Goal: Transaction & Acquisition: Subscribe to service/newsletter

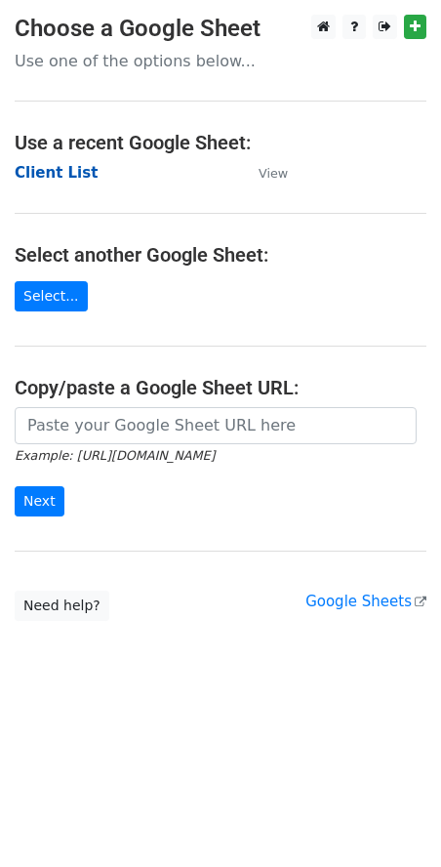
click at [64, 169] on strong "Client List" at bounding box center [56, 173] width 83 height 18
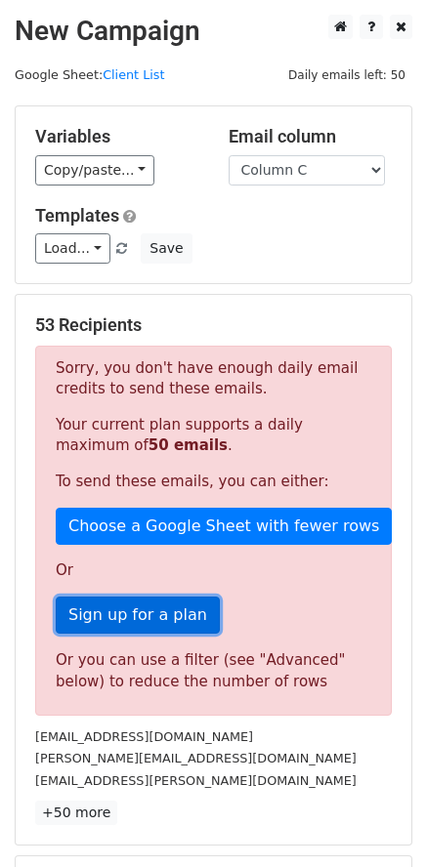
click at [144, 621] on link "Sign up for a plan" at bounding box center [138, 615] width 164 height 37
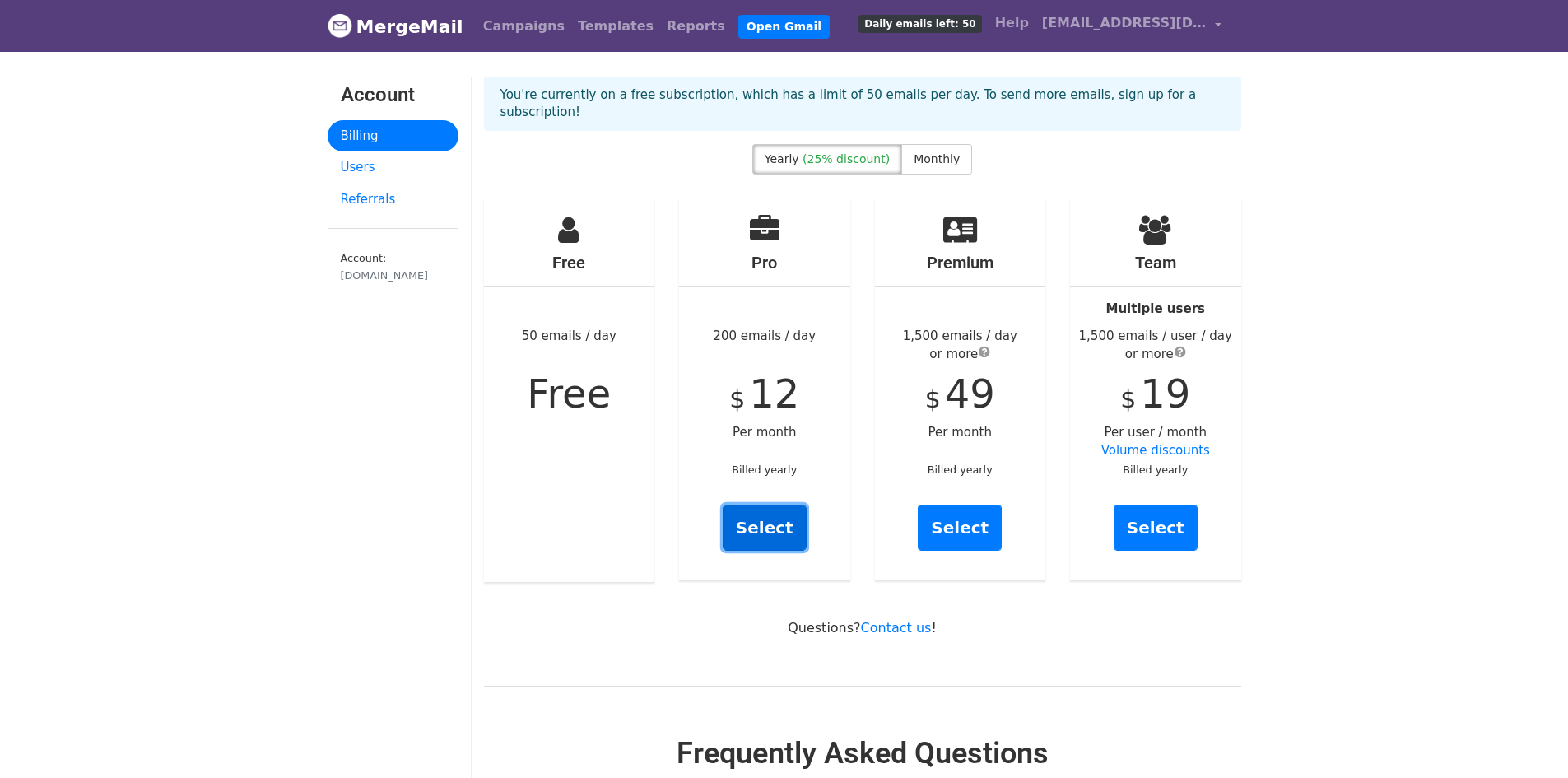
click at [771, 522] on link "Select" at bounding box center [765, 528] width 84 height 46
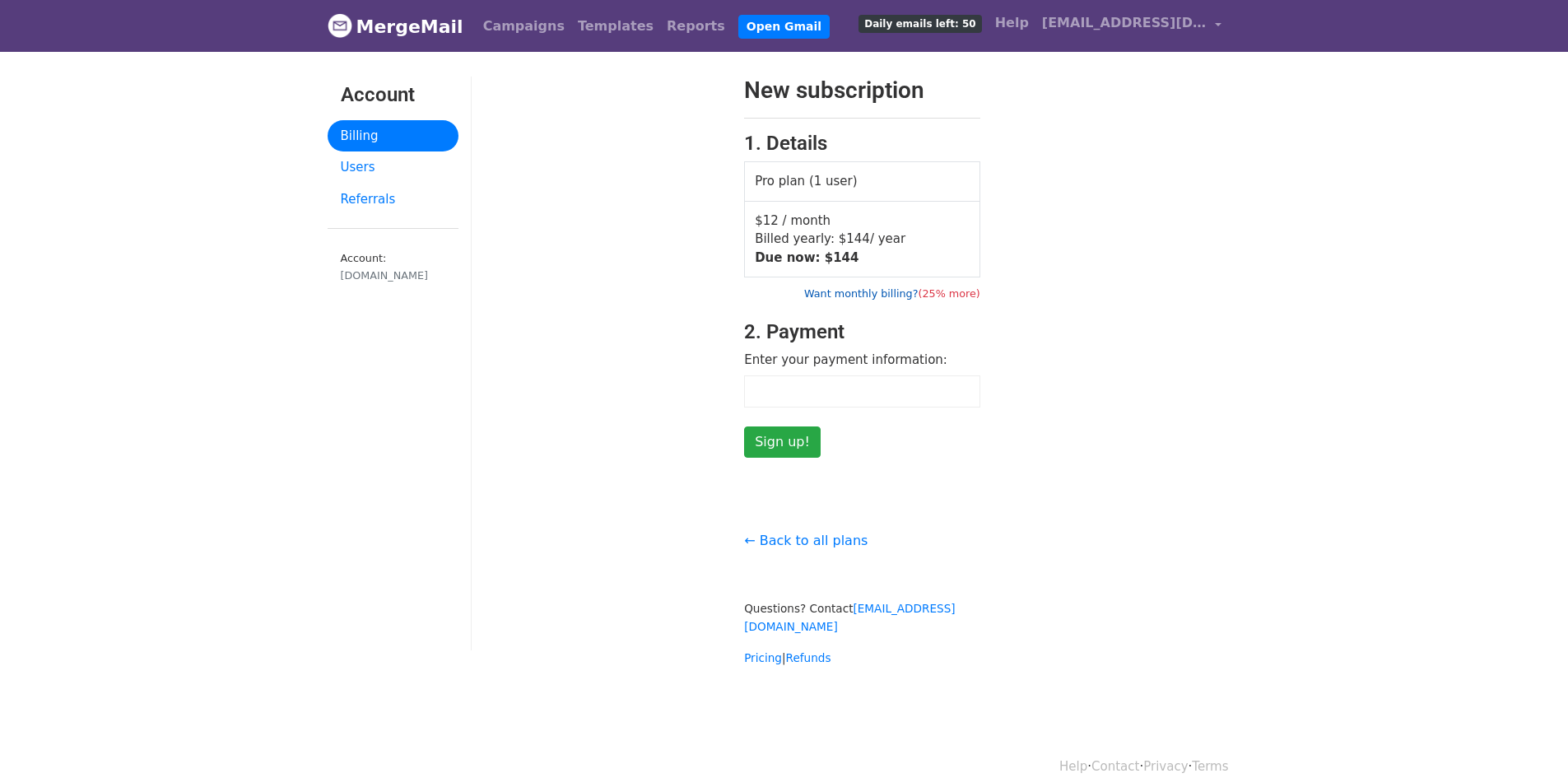
click at [904, 292] on link "Want monthly billing? (25% more)" at bounding box center [891, 293] width 176 height 13
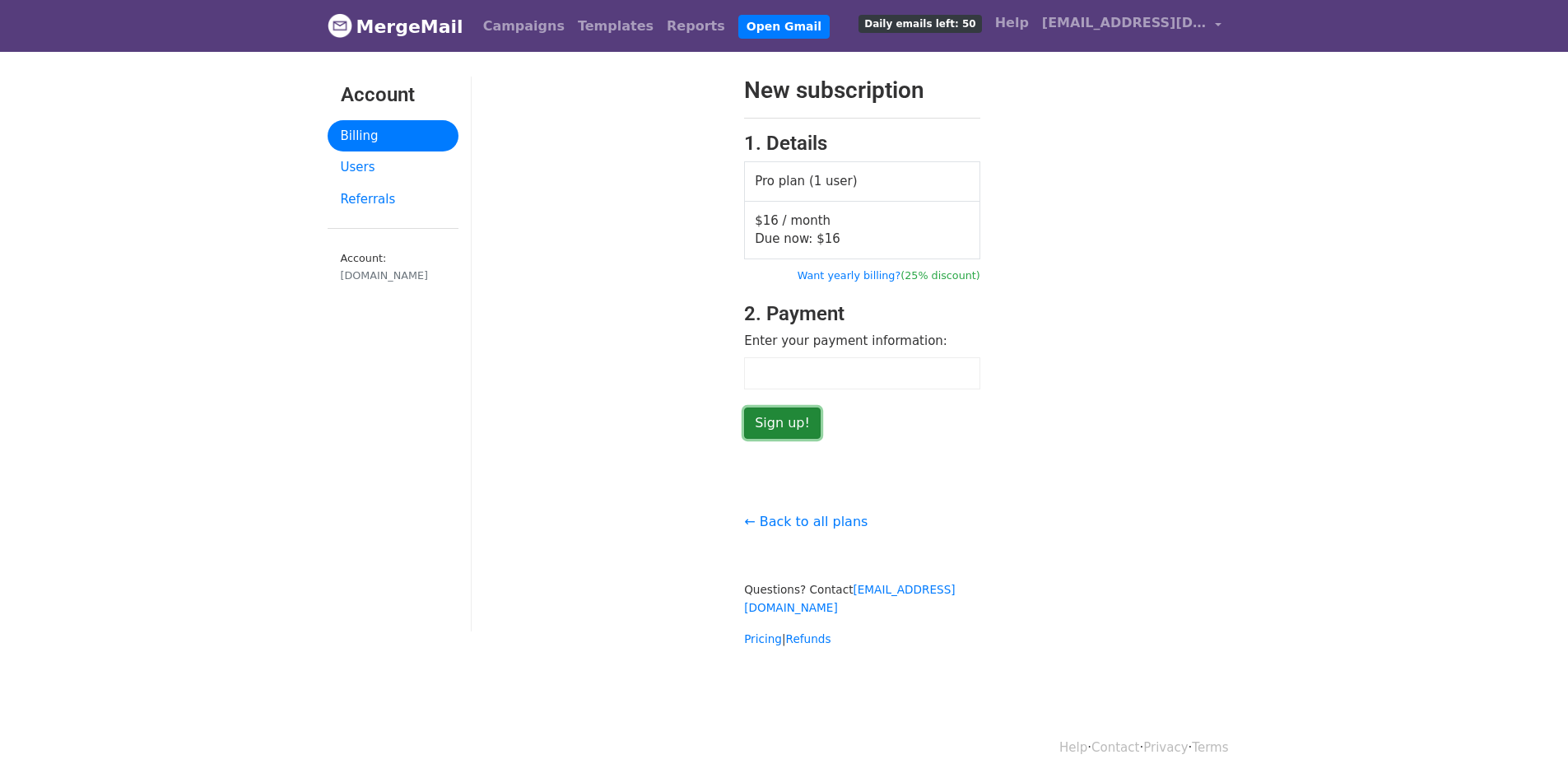
click at [779, 420] on input "Sign up!" at bounding box center [782, 422] width 77 height 31
